Goal: Check status: Check status

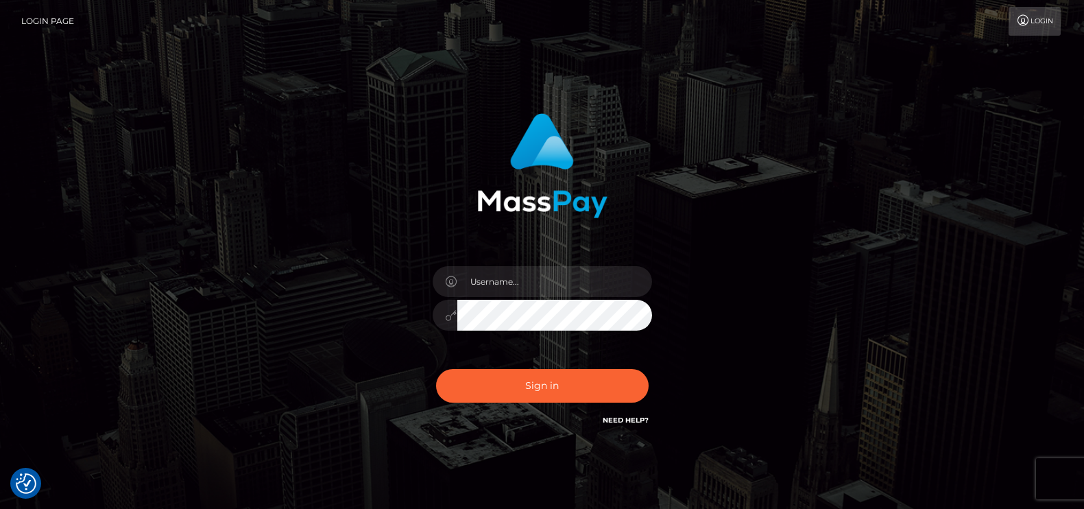
checkbox input "true"
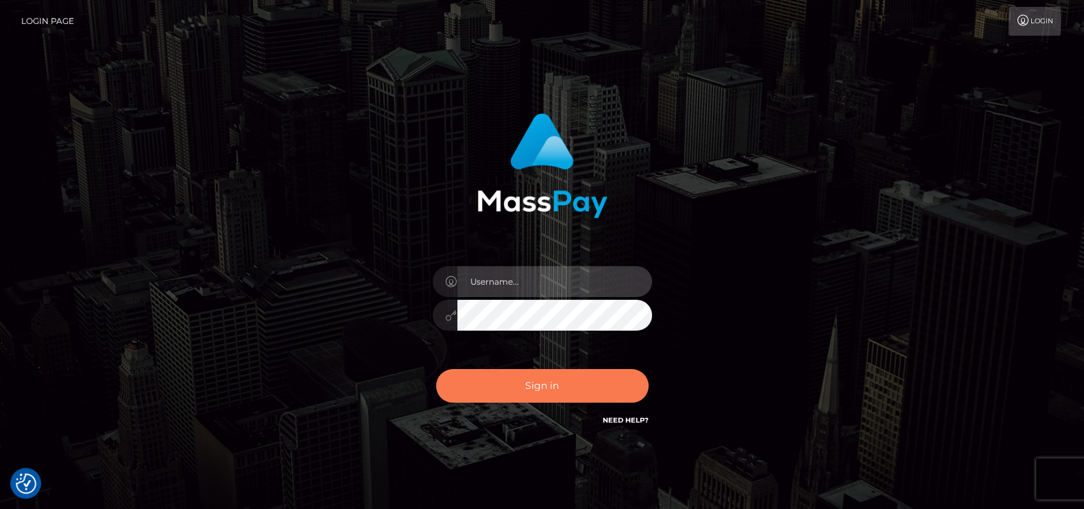
type input "pk.es"
click at [549, 377] on button "Sign in" at bounding box center [542, 386] width 213 height 34
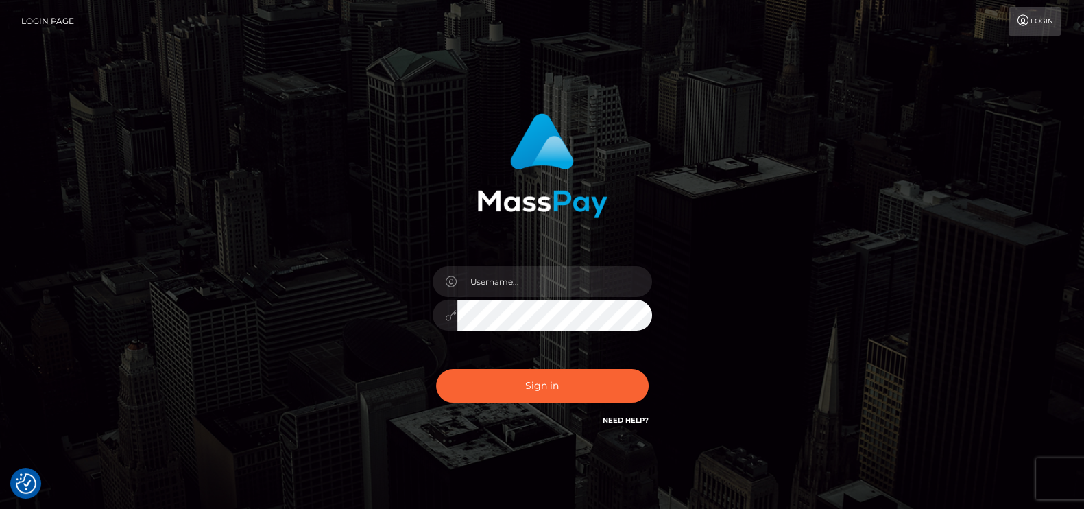
checkbox input "true"
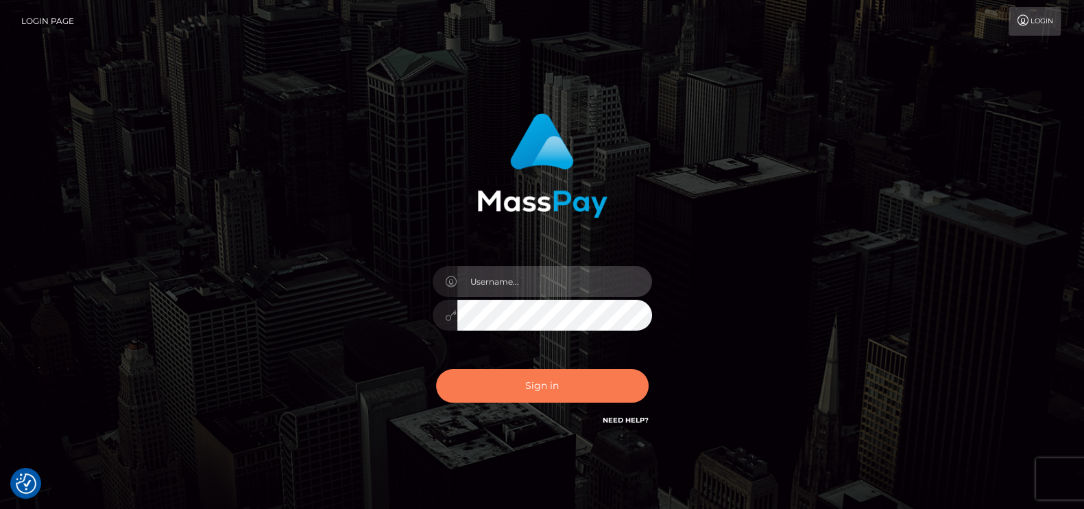
type input "pk.es"
click at [547, 383] on button "Sign in" at bounding box center [542, 386] width 213 height 34
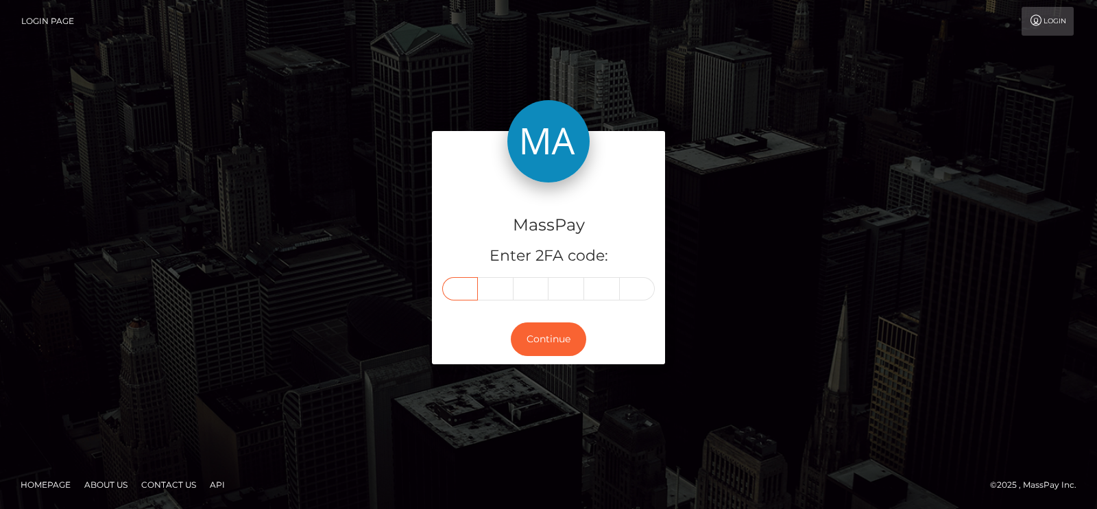
click at [465, 287] on input "text" at bounding box center [460, 288] width 36 height 23
paste input "3"
type input "3"
type input "0"
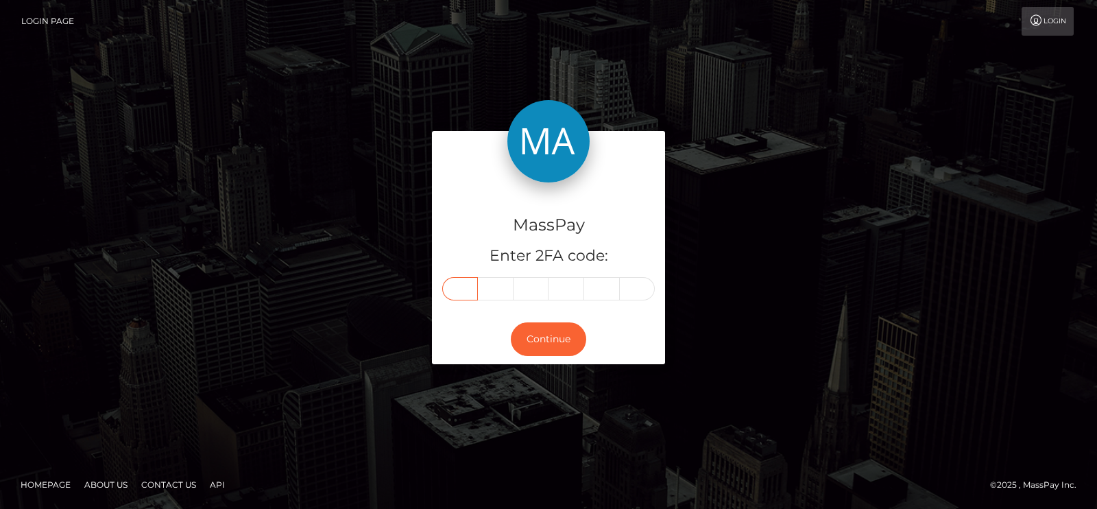
type input "7"
type input "1"
type input "6"
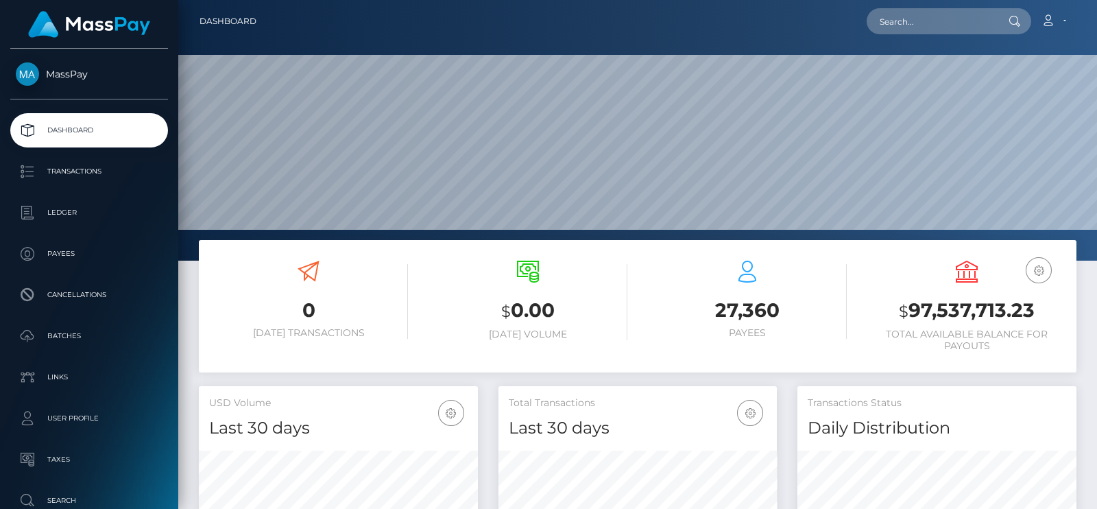
scroll to position [243, 278]
click at [946, 13] on input "text" at bounding box center [931, 21] width 129 height 26
type input "v"
paste input "yohanacastro1999@icloud.com"
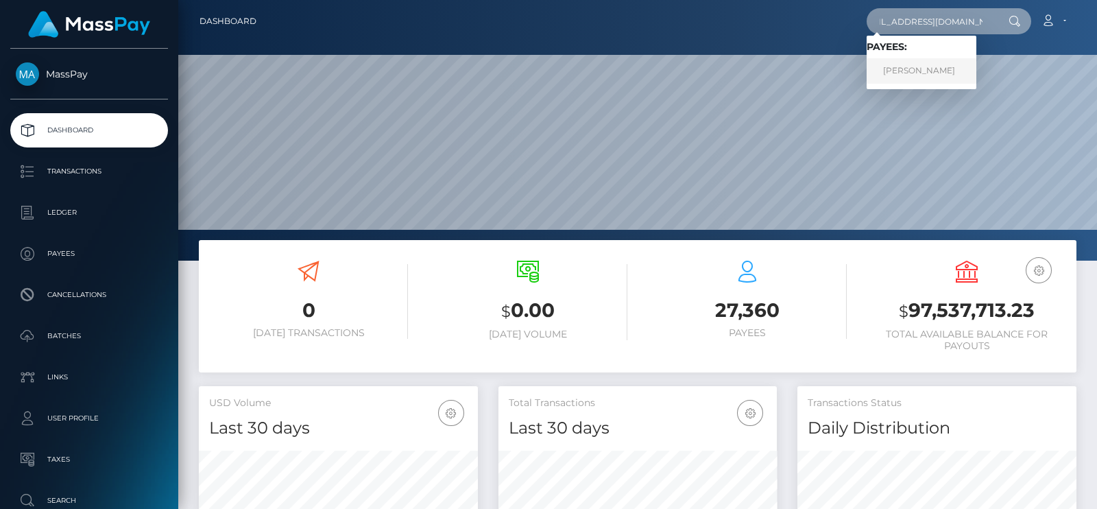
type input "yohanacastro1999@icloud.com"
click at [913, 65] on link "Yohana Castro" at bounding box center [922, 70] width 110 height 25
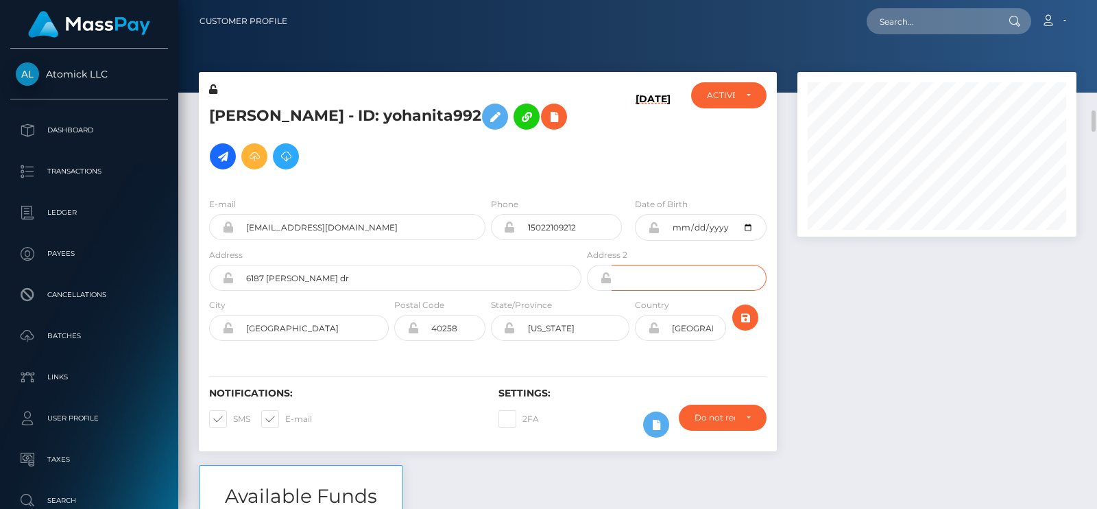
click at [726, 265] on input "text" at bounding box center [689, 278] width 155 height 26
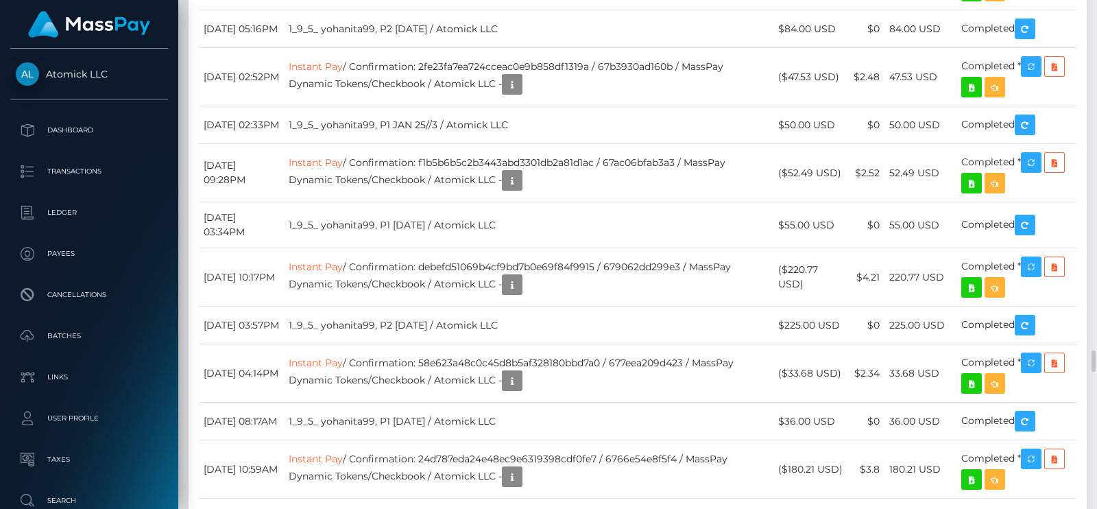
scroll to position [164, 278]
click at [999, 71] on div "Force status update" at bounding box center [1012, 74] width 100 height 25
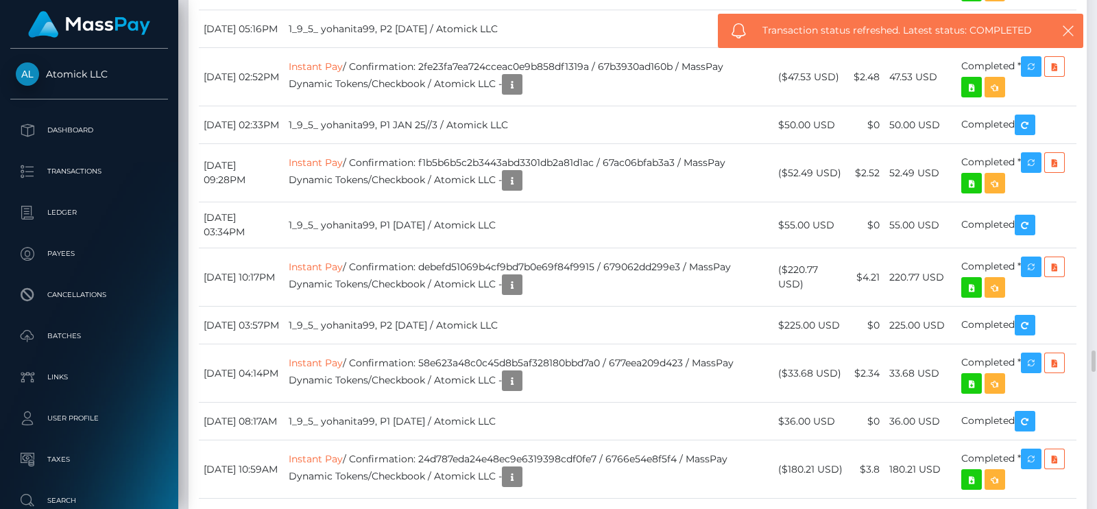
click at [536, 88] on div "Additional Info" at bounding box center [543, 91] width 89 height 25
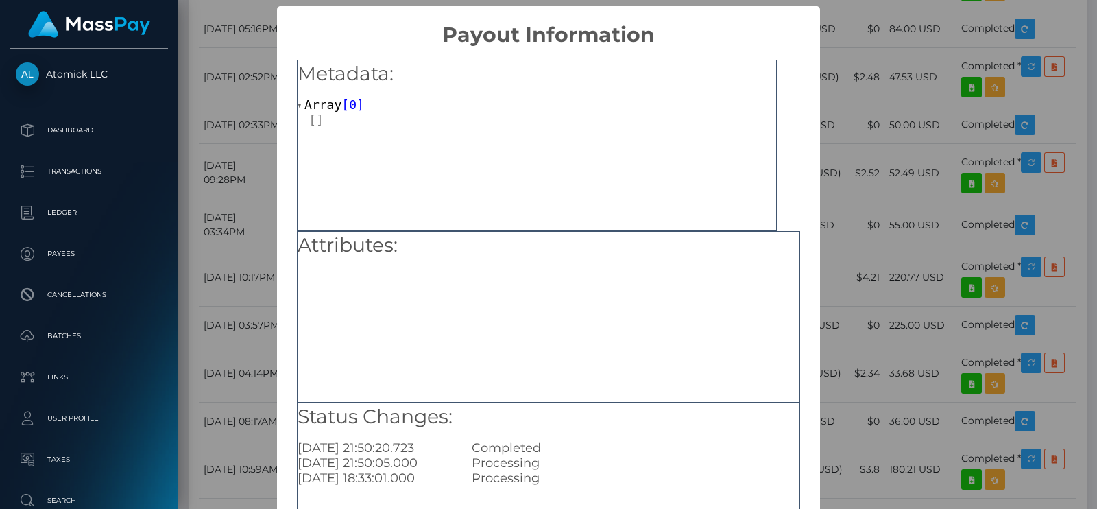
click at [830, 244] on div "× Payout Information Metadata: Array [ 0 ] Attributes: Status Changes: 2025-07-…" at bounding box center [548, 254] width 1097 height 509
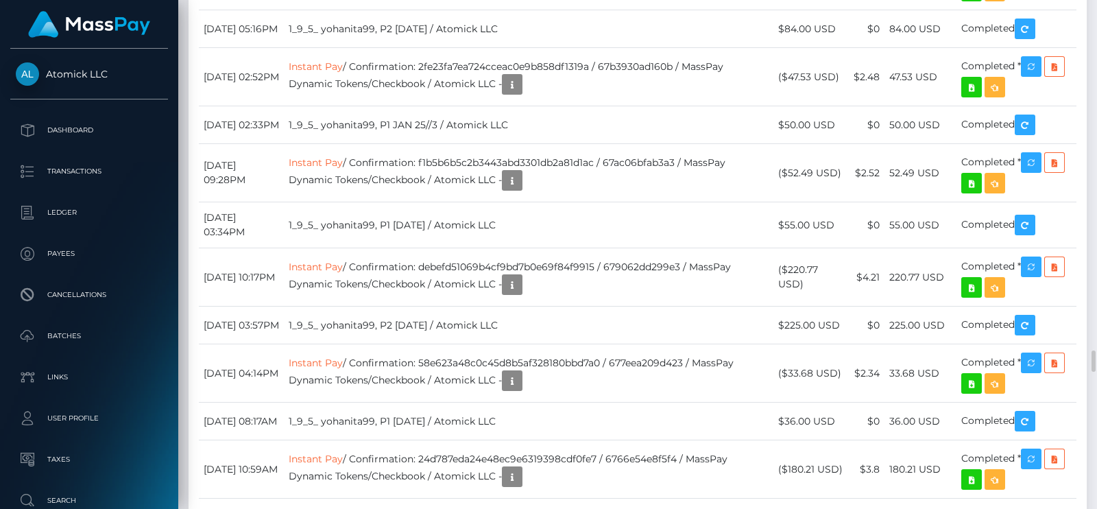
drag, startPoint x: 305, startPoint y: 121, endPoint x: 199, endPoint y: 124, distance: 106.3
copy td "July 10, 2025 09:34PM"
drag, startPoint x: 842, startPoint y: 123, endPoint x: 789, endPoint y: 121, distance: 52.8
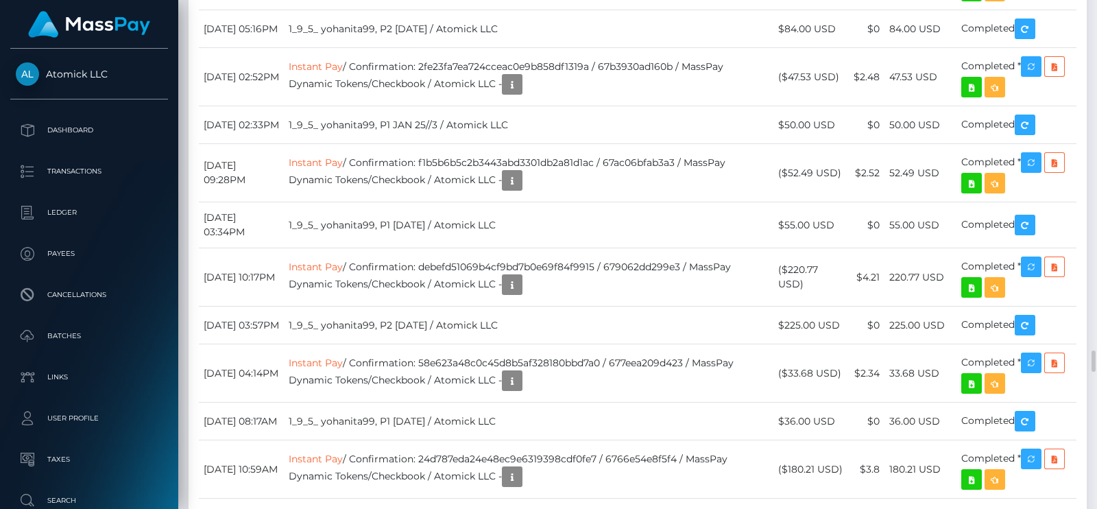
copy td "$97.03 USD"
drag, startPoint x: 374, startPoint y: 110, endPoint x: 311, endPoint y: 108, distance: 63.2
copy tr "Instant Pay"
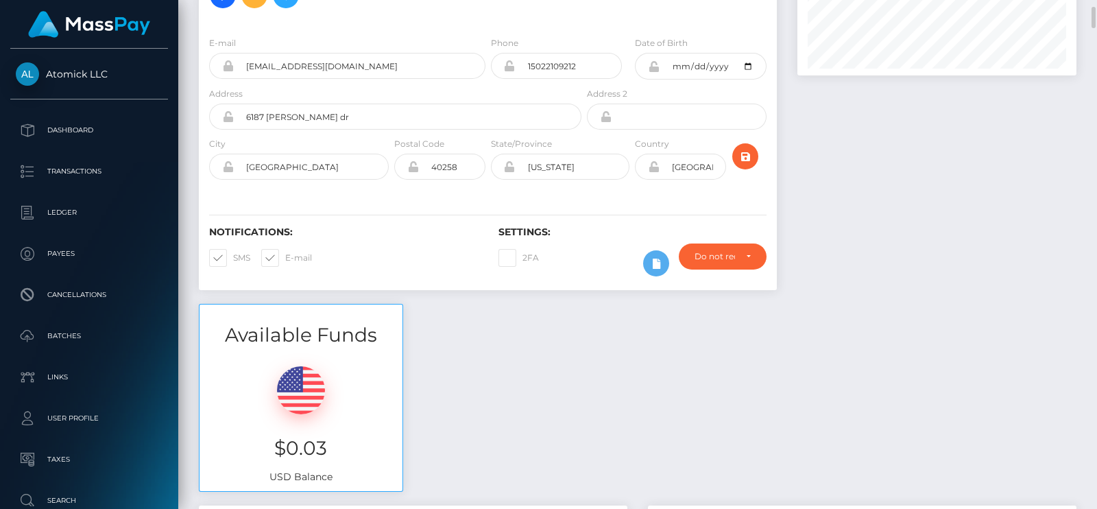
scroll to position [160, 0]
drag, startPoint x: 333, startPoint y: 471, endPoint x: 274, endPoint y: 450, distance: 62.1
click at [274, 450] on div "$0.03 USD Balance" at bounding box center [301, 421] width 203 height 142
click at [918, 422] on div "Available Funds $0.03 USD Balance" at bounding box center [638, 406] width 898 height 202
drag, startPoint x: 335, startPoint y: 460, endPoint x: 274, endPoint y: 456, distance: 61.2
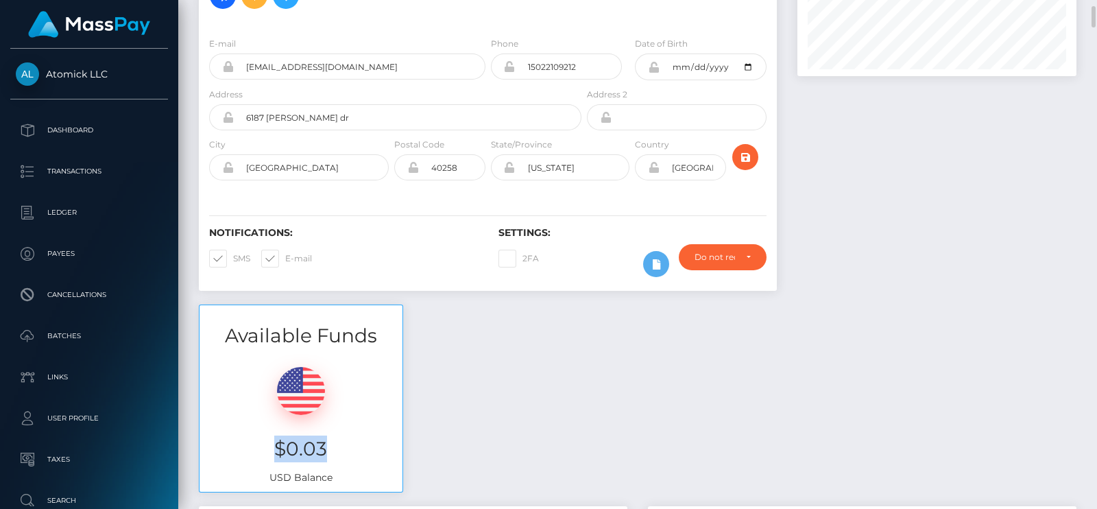
click at [274, 456] on h3 "$0.03" at bounding box center [301, 449] width 182 height 27
copy h3 "$0.03"
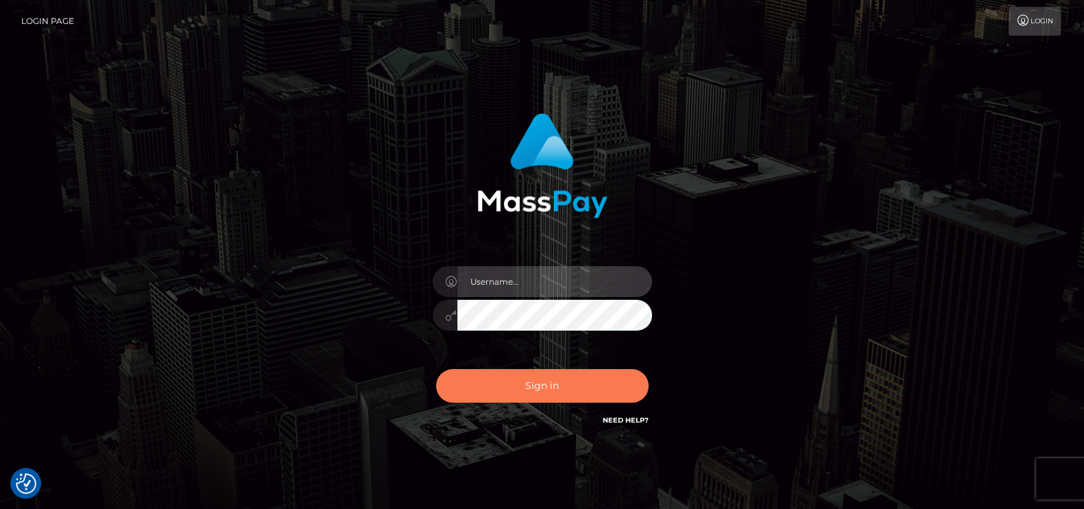
type input "pk.es"
click at [574, 393] on button "Sign in" at bounding box center [542, 386] width 213 height 34
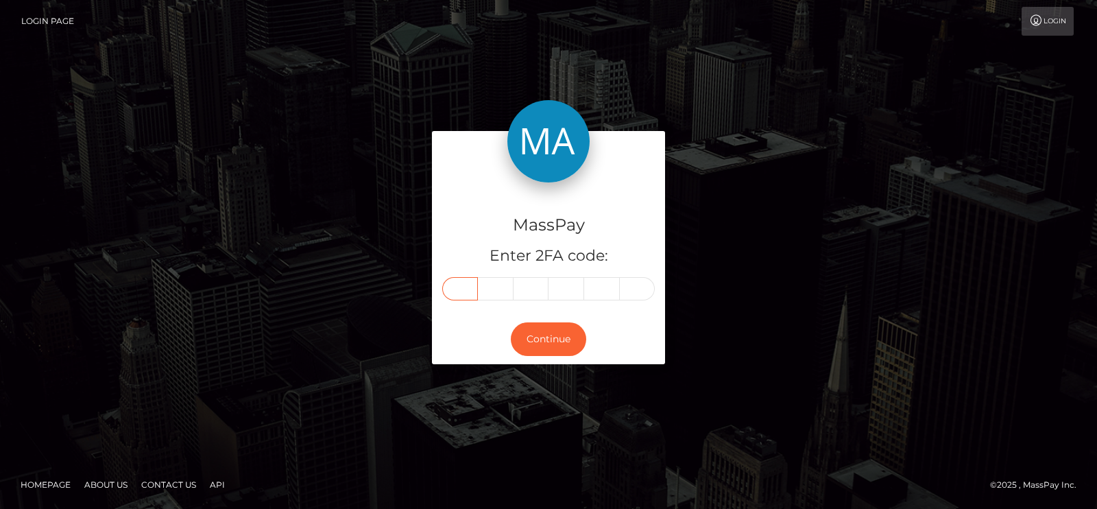
click at [448, 289] on input "text" at bounding box center [460, 288] width 36 height 23
paste input "3"
type input "3"
type input "0"
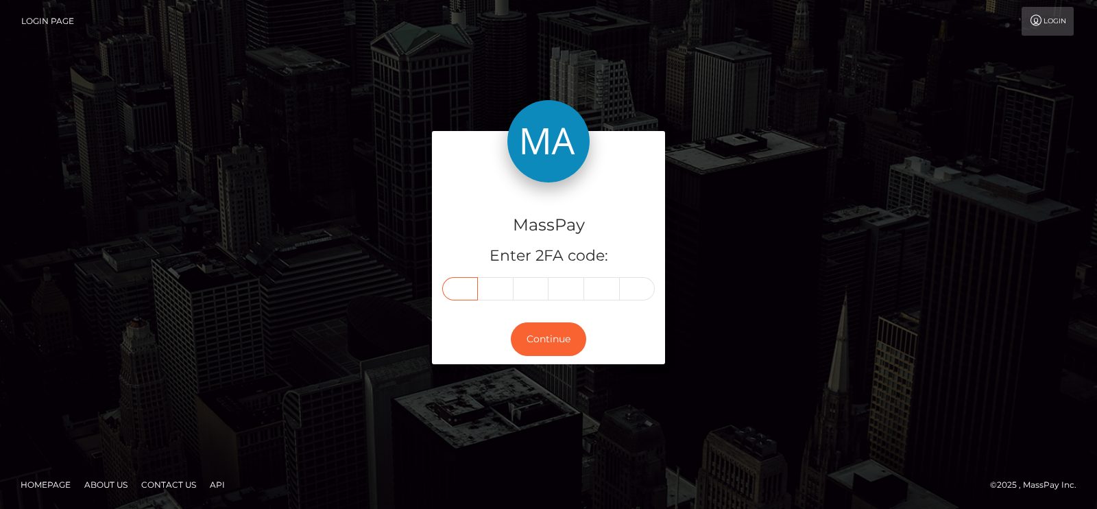
type input "7"
type input "5"
click at [551, 335] on button "Continue" at bounding box center [548, 339] width 75 height 34
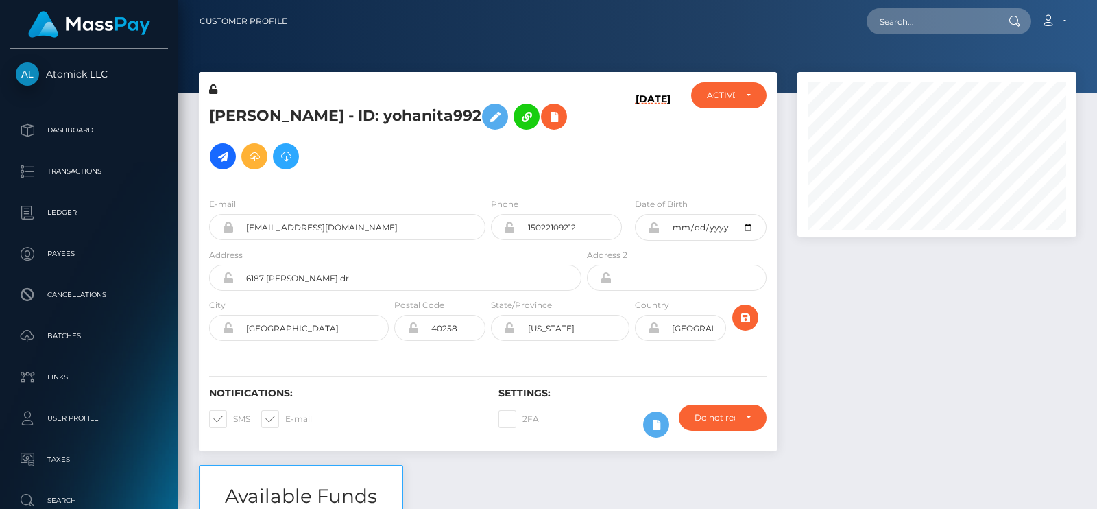
scroll to position [164, 278]
click at [948, 23] on input "text" at bounding box center [931, 21] width 129 height 26
paste input "studio_prada@yahoo.com"
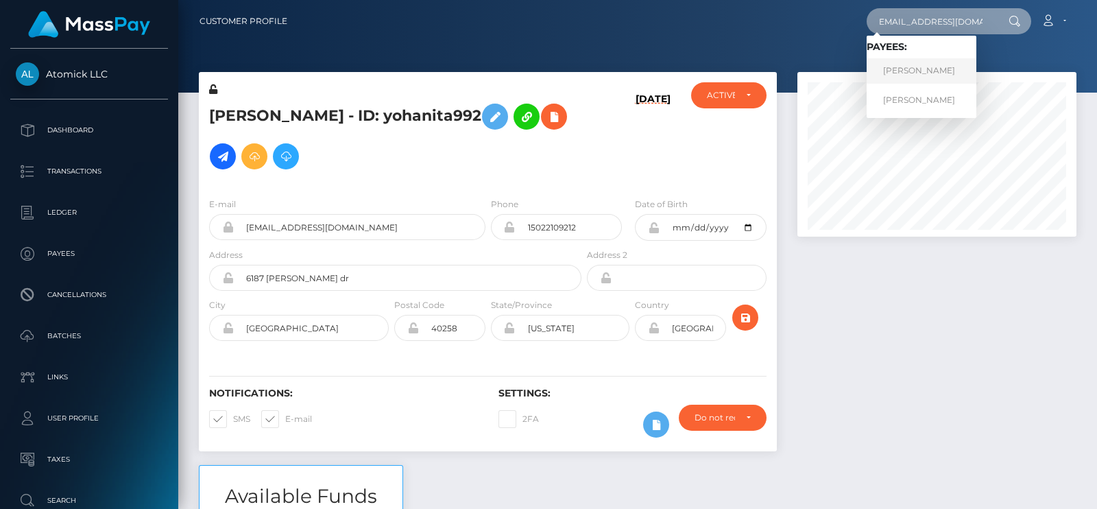
type input "studio_prada@yahoo.com"
click at [894, 69] on link "Irina Igorevna Cherneta" at bounding box center [922, 70] width 110 height 25
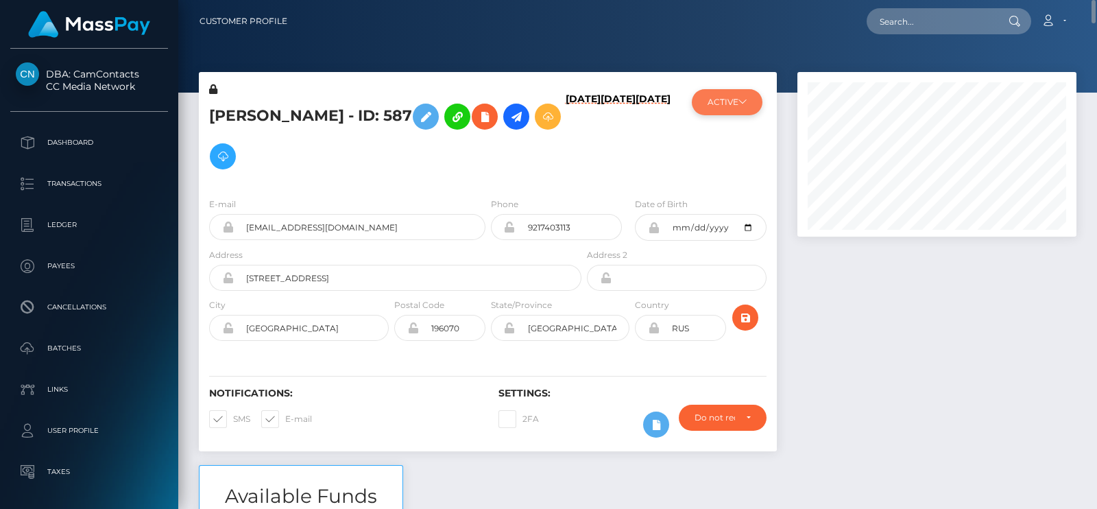
click at [751, 99] on button "ACTIVE" at bounding box center [727, 102] width 71 height 26
